Goal: Contribute content: Contribute content

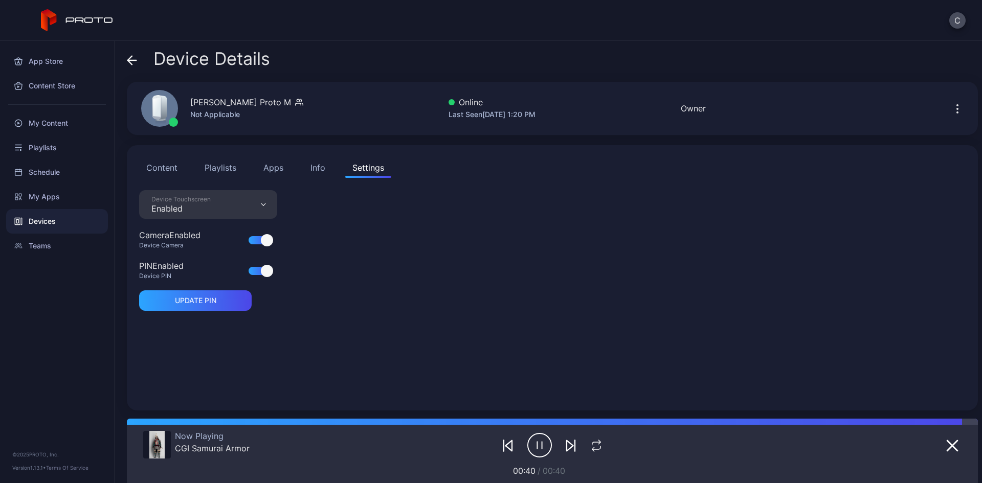
click at [138, 60] on div "Device Details" at bounding box center [198, 61] width 143 height 25
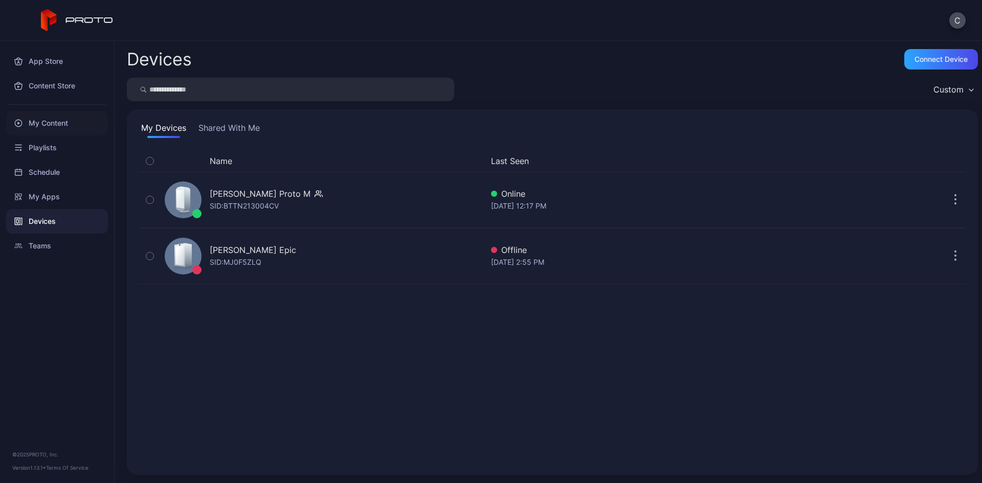
click at [53, 113] on div "My Content" at bounding box center [57, 123] width 102 height 25
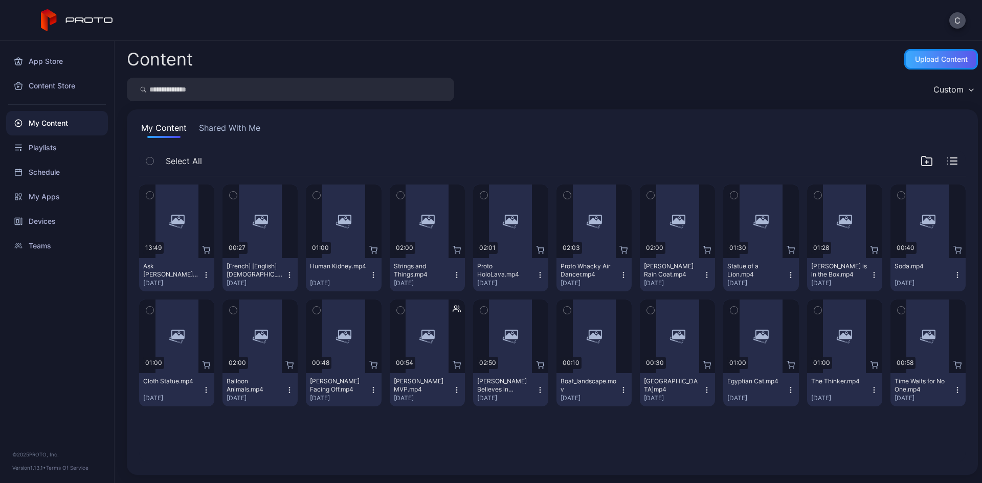
click at [916, 65] on div "Upload Content" at bounding box center [941, 59] width 74 height 20
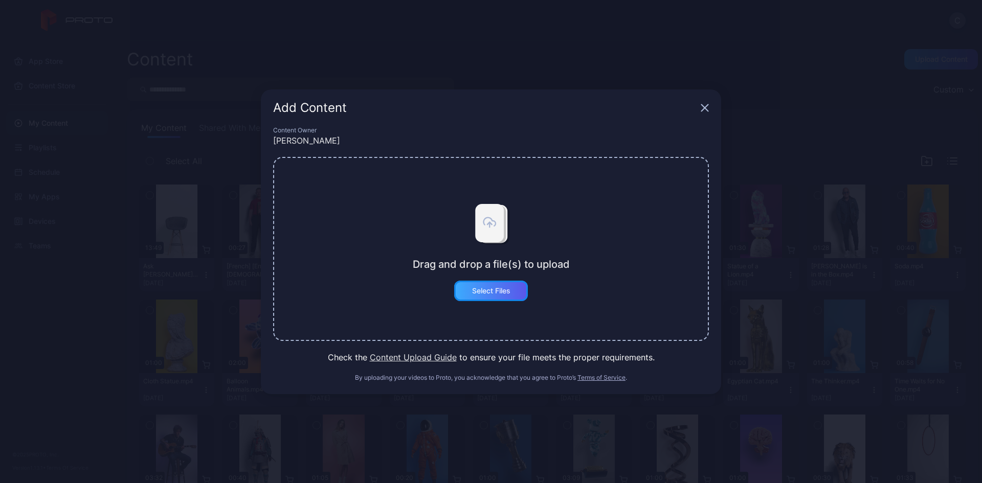
click at [517, 288] on div "Select Files" at bounding box center [491, 291] width 74 height 20
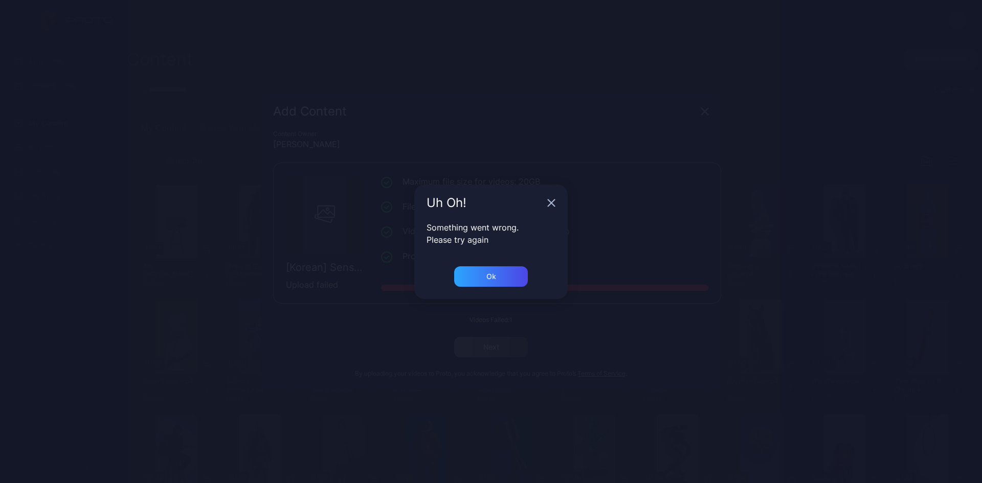
click at [612, 463] on div "Uh Oh! Something went wrong. Please try again Ok" at bounding box center [491, 241] width 982 height 483
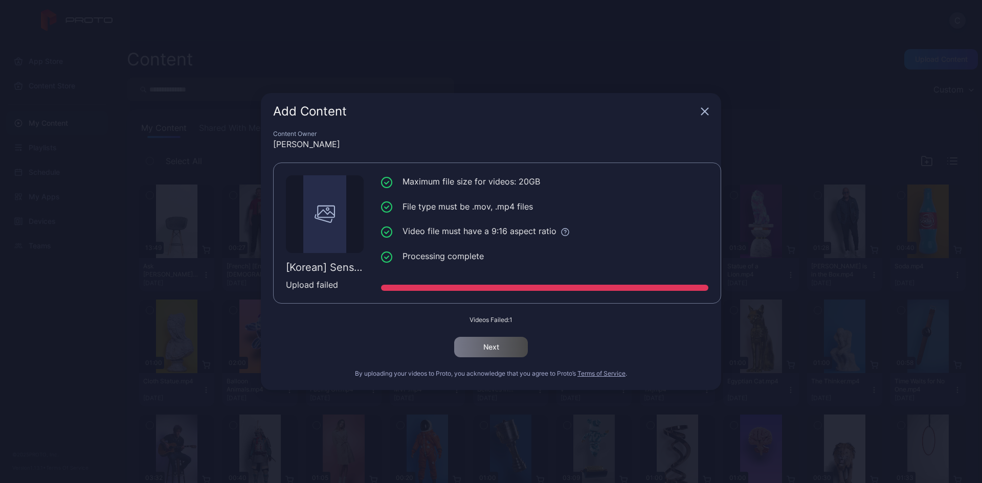
click at [698, 114] on div "Add Content" at bounding box center [491, 111] width 460 height 37
click at [702, 114] on icon "button" at bounding box center [705, 111] width 7 height 7
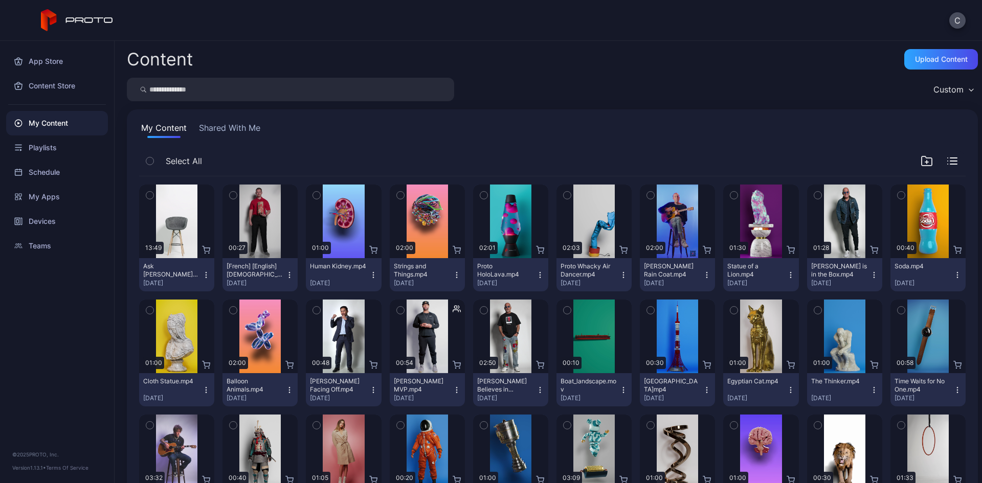
drag, startPoint x: 965, startPoint y: 1, endPoint x: 748, endPoint y: 58, distance: 225.2
click at [706, 102] on div "Content Upload Content Custom My Content Shared With Me Select All Preview 13:4…" at bounding box center [548, 262] width 867 height 442
click at [178, 41] on div "Content Upload Content Custom My Content Shared With Me Select All Preview 13:4…" at bounding box center [548, 262] width 867 height 442
drag, startPoint x: 85, startPoint y: 0, endPoint x: 652, endPoint y: 26, distance: 567.7
click at [652, 26] on div "C" at bounding box center [491, 20] width 982 height 41
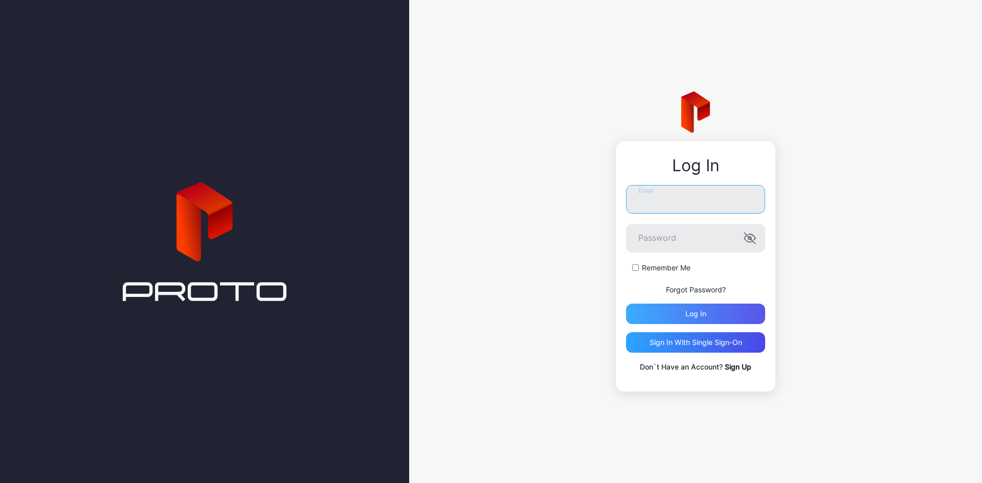
type input "**********"
click at [651, 313] on div "Log in" at bounding box center [695, 314] width 139 height 20
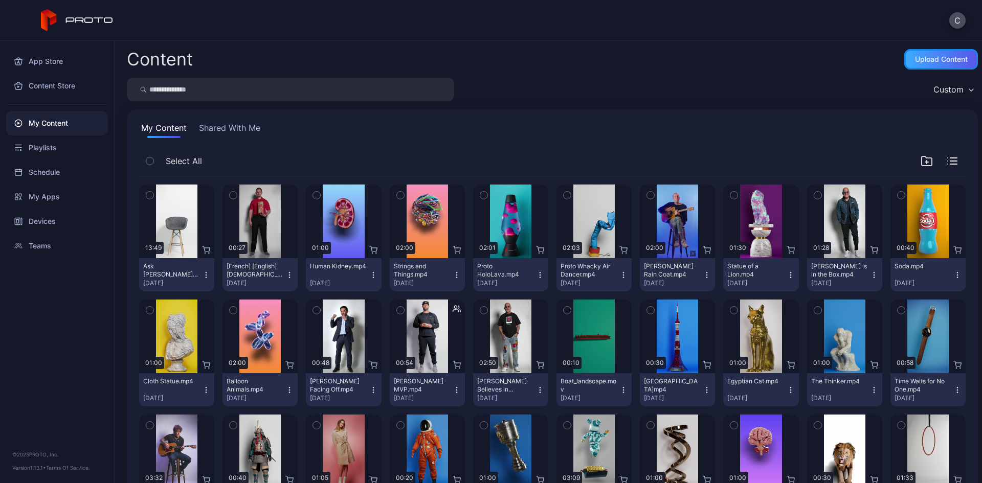
click at [904, 60] on div "Upload Content" at bounding box center [941, 59] width 74 height 20
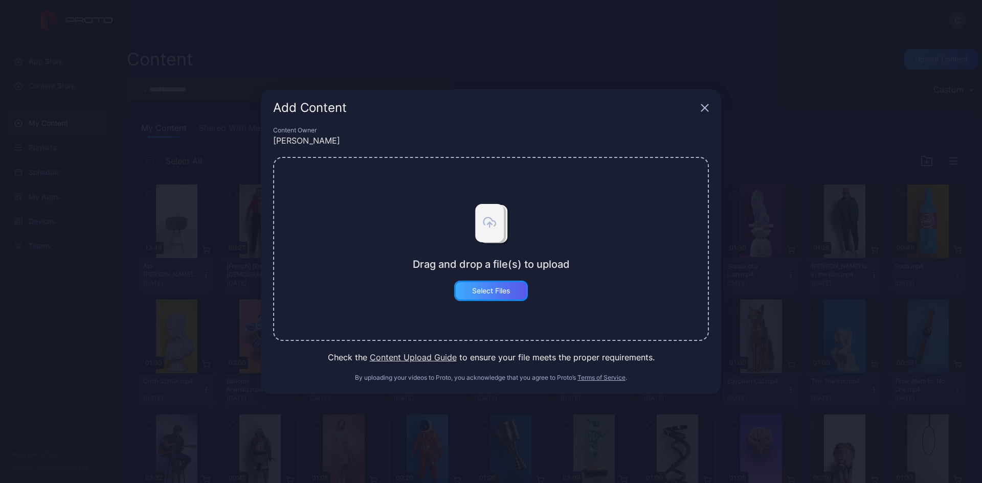
click at [492, 297] on div "Select Files" at bounding box center [491, 291] width 74 height 20
click at [499, 291] on button "Select Files" at bounding box center [491, 291] width 74 height 20
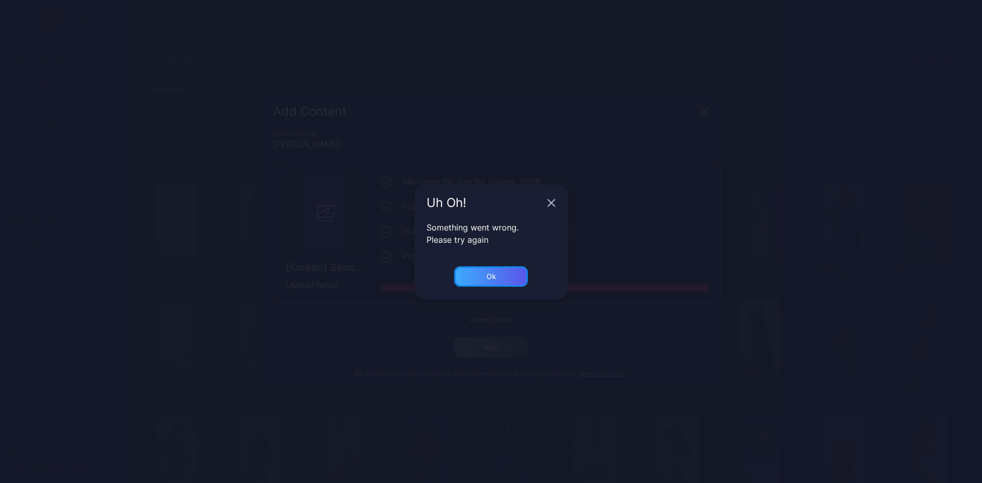
click at [492, 281] on div "Ok" at bounding box center [491, 276] width 74 height 20
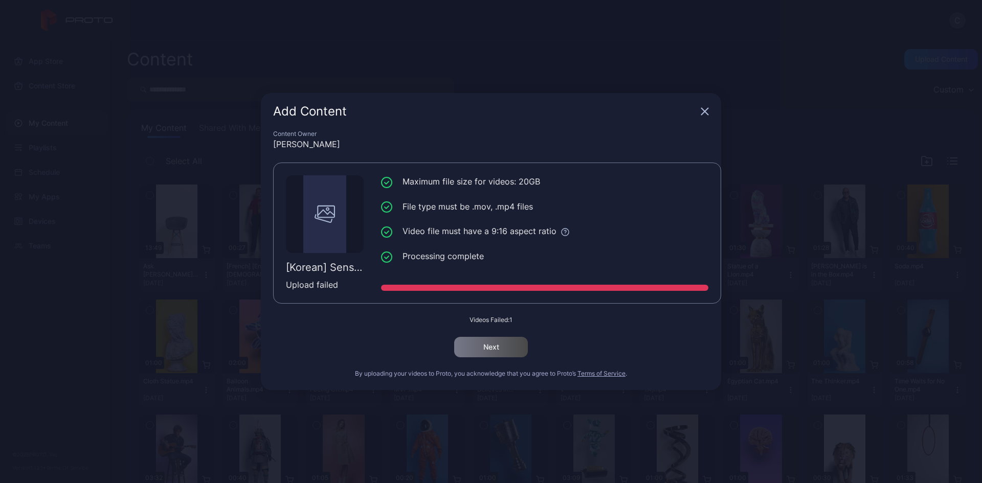
click at [913, 117] on div "Add Content Content Owner [PERSON_NAME] [Korean] Sense Event Must Buy - MR(2).m…" at bounding box center [491, 241] width 982 height 483
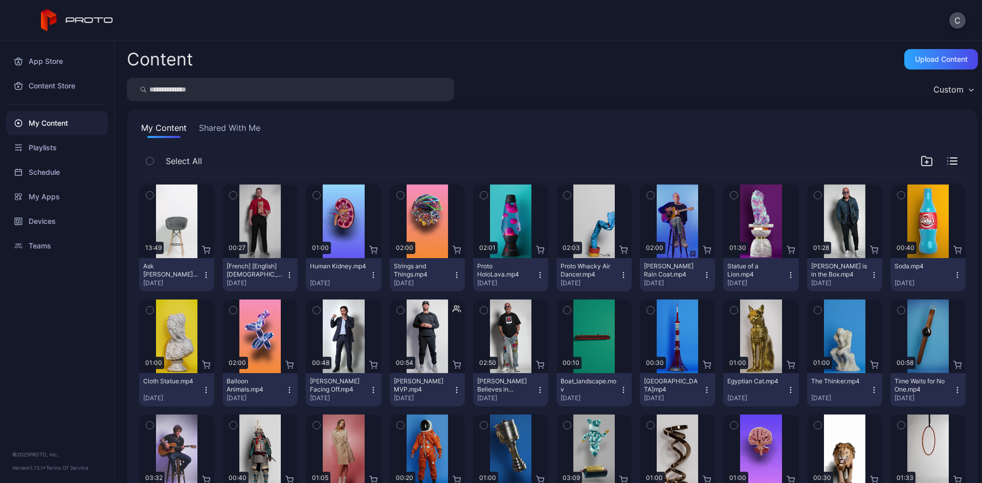
click at [7, 296] on div "App Store Content Store My Content Playlists Schedule My Apps Devices Teams © 2…" at bounding box center [57, 262] width 115 height 442
